Goal: Transaction & Acquisition: Purchase product/service

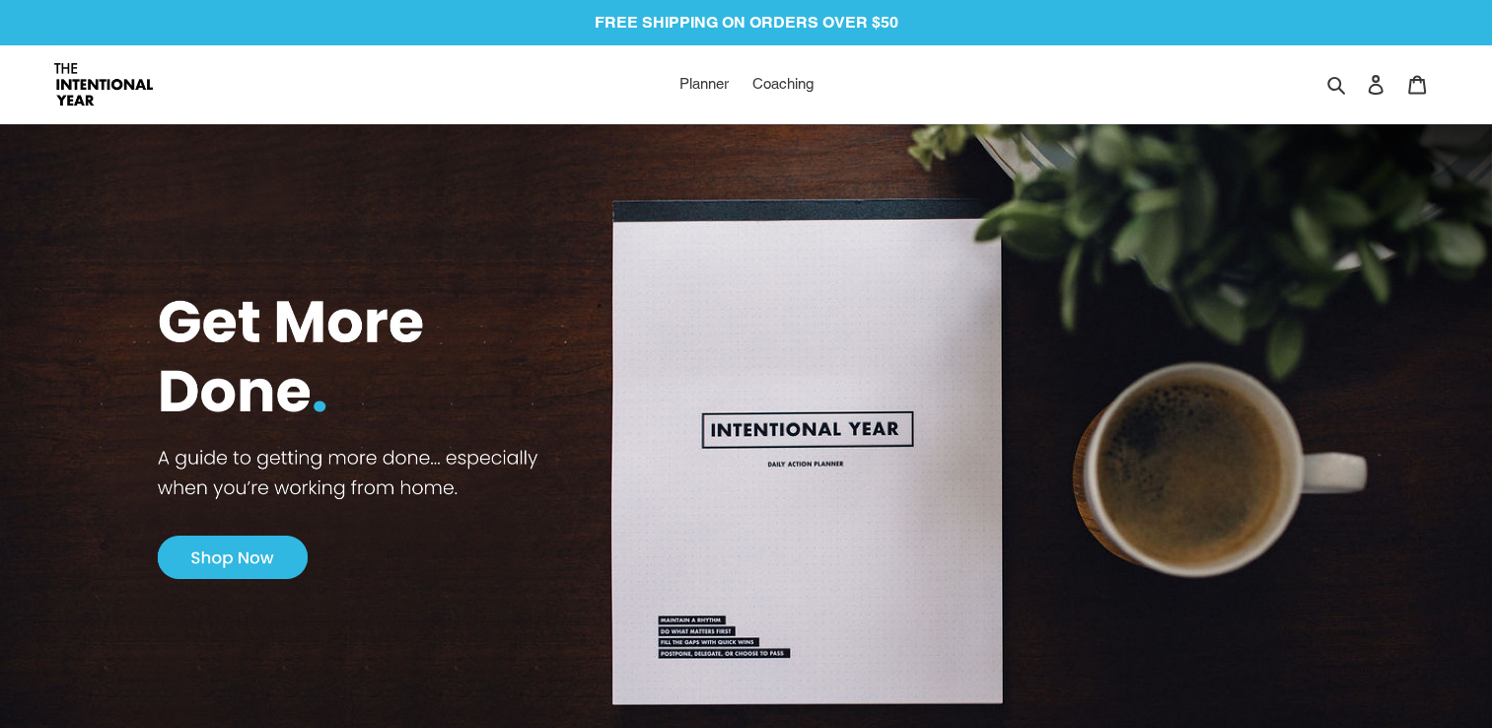
click at [225, 545] on img at bounding box center [746, 434] width 1492 height 708
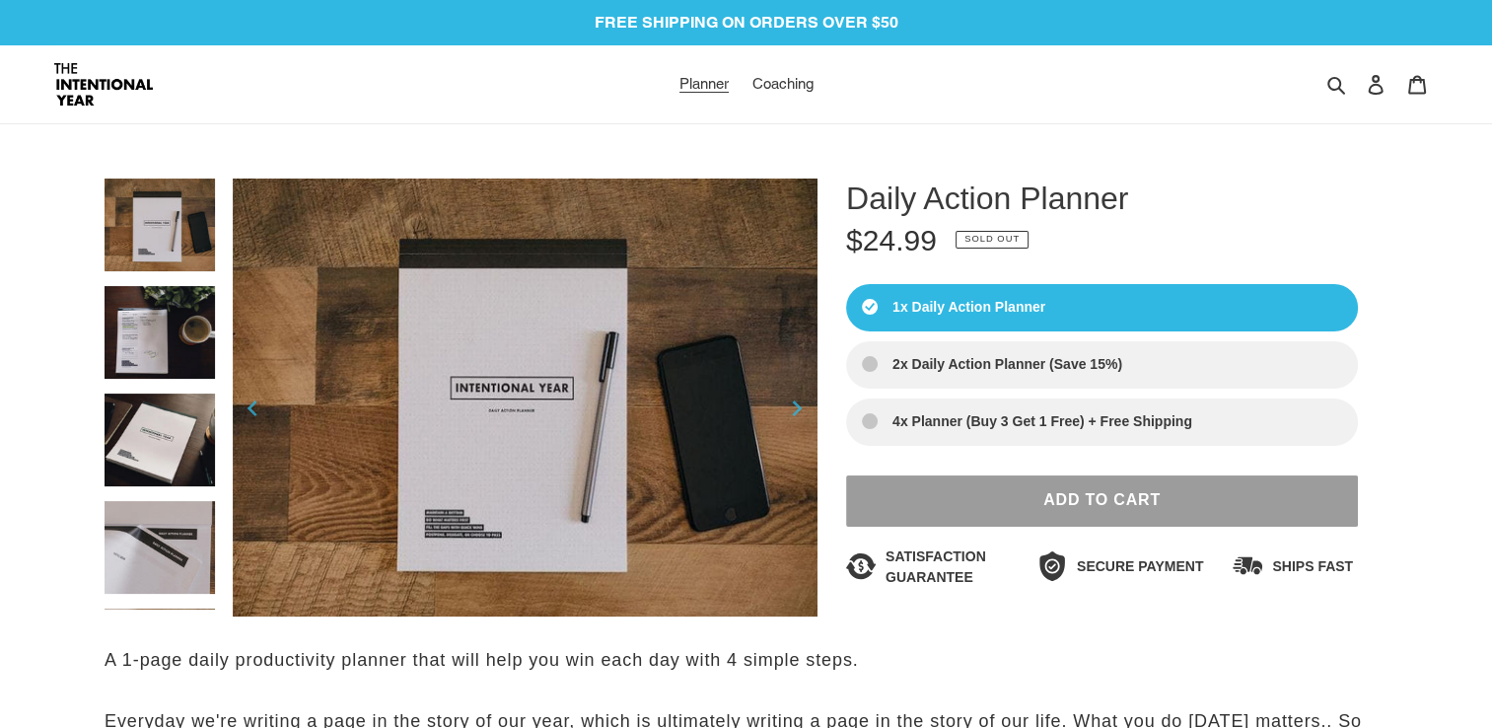
select select "Sort reviews"
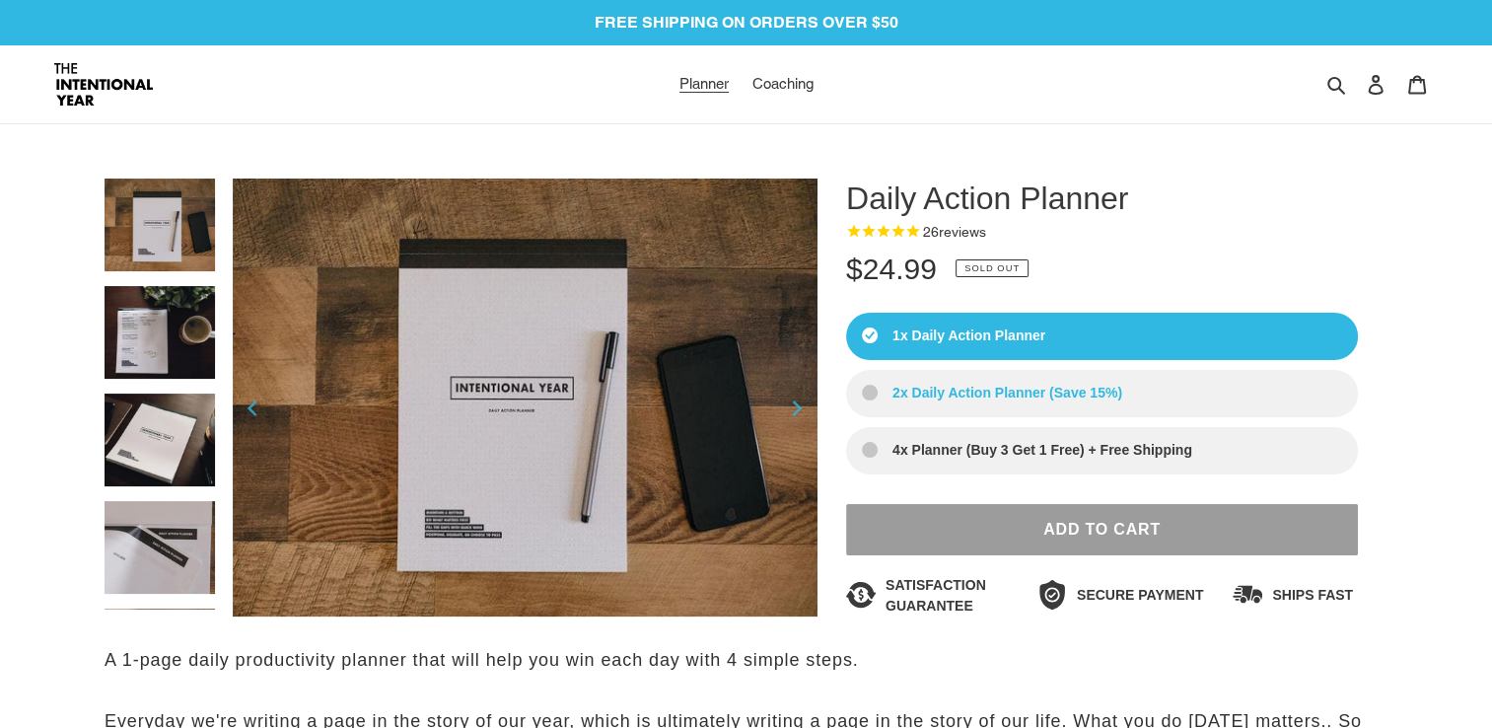
click at [993, 379] on label "2x Daily Action Planner (Save 15%)" at bounding box center [1102, 393] width 512 height 47
click at [0, 0] on input "2x Daily Action Planner (Save 15%)" at bounding box center [0, 0] width 0 height 0
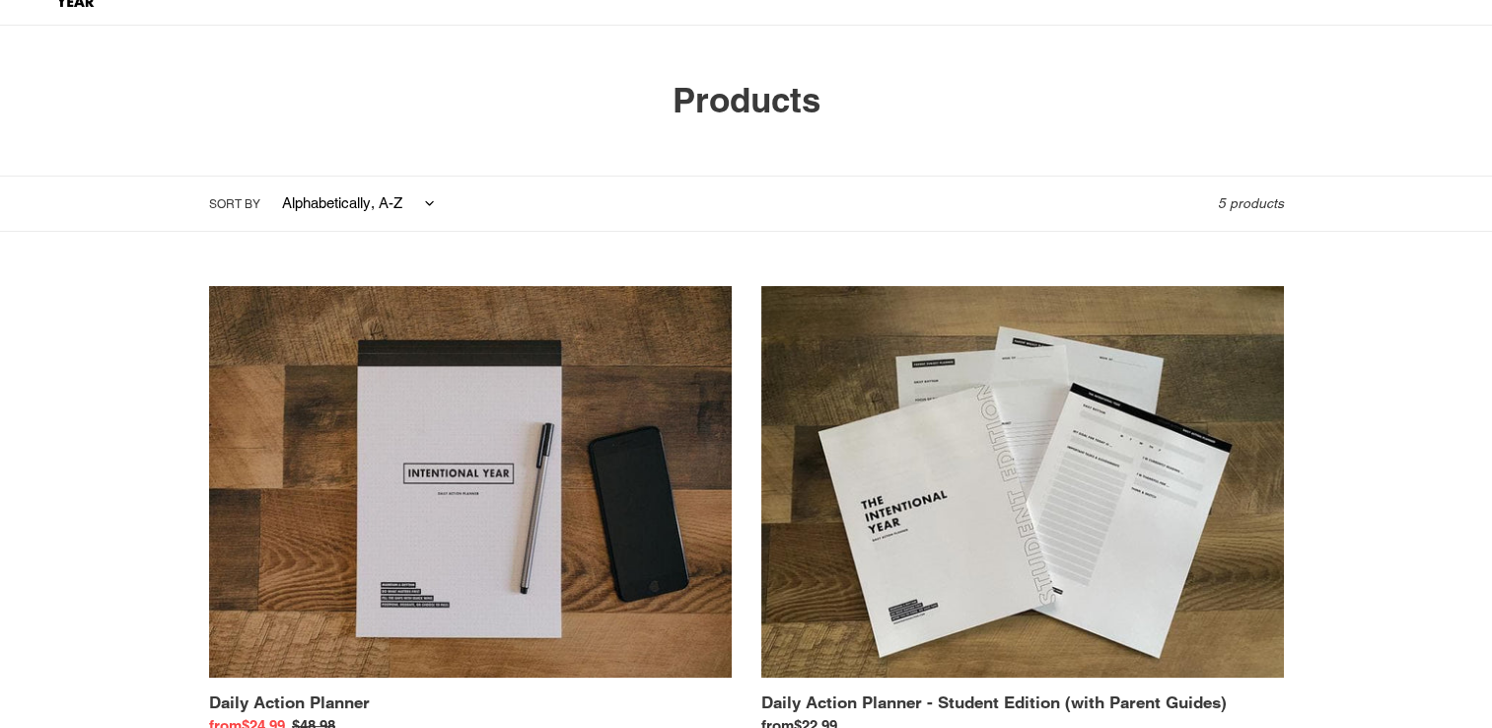
scroll to position [197, 0]
